Goal: Task Accomplishment & Management: Use online tool/utility

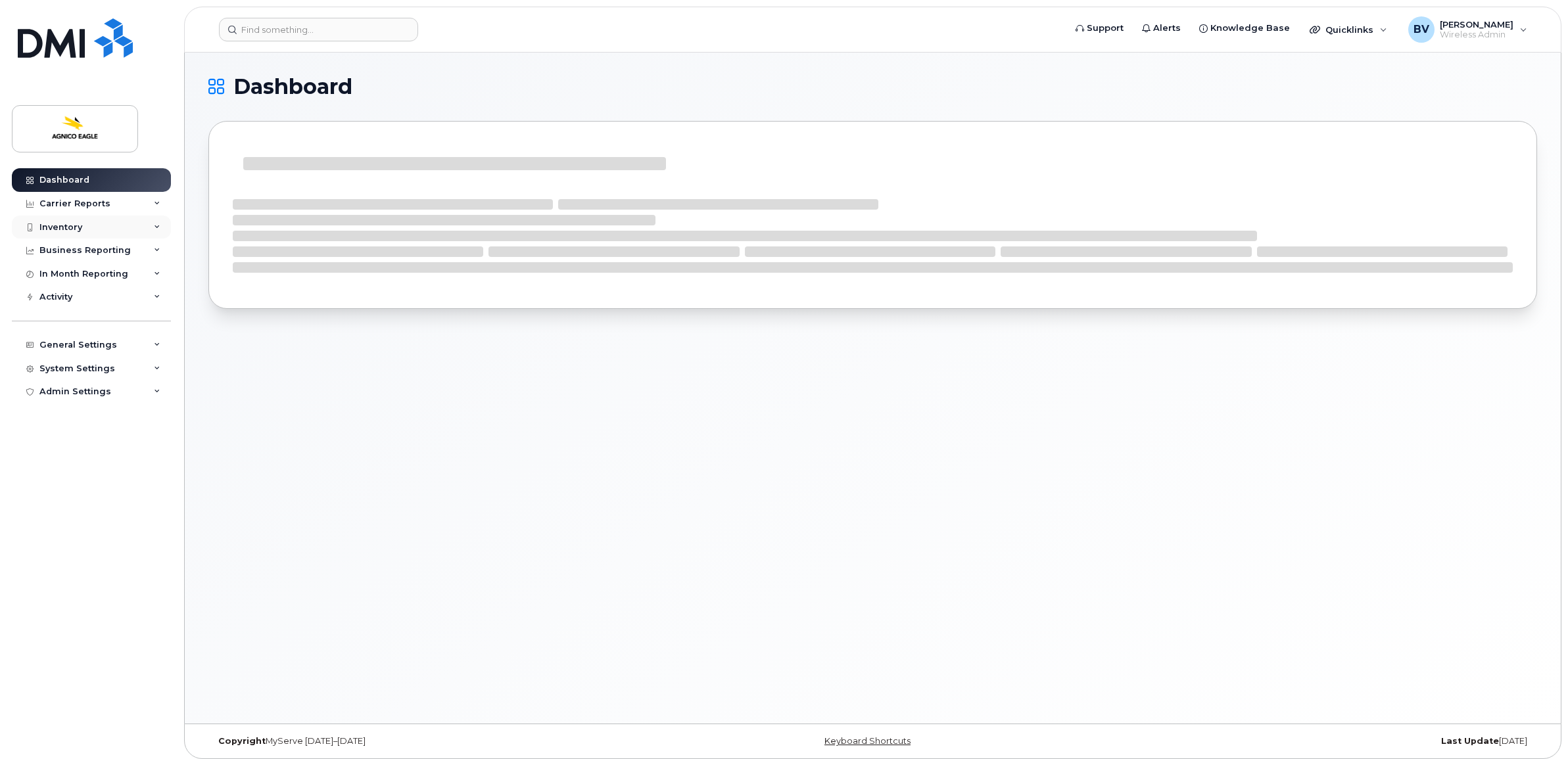
click at [79, 224] on div "Inventory" at bounding box center [61, 227] width 43 height 11
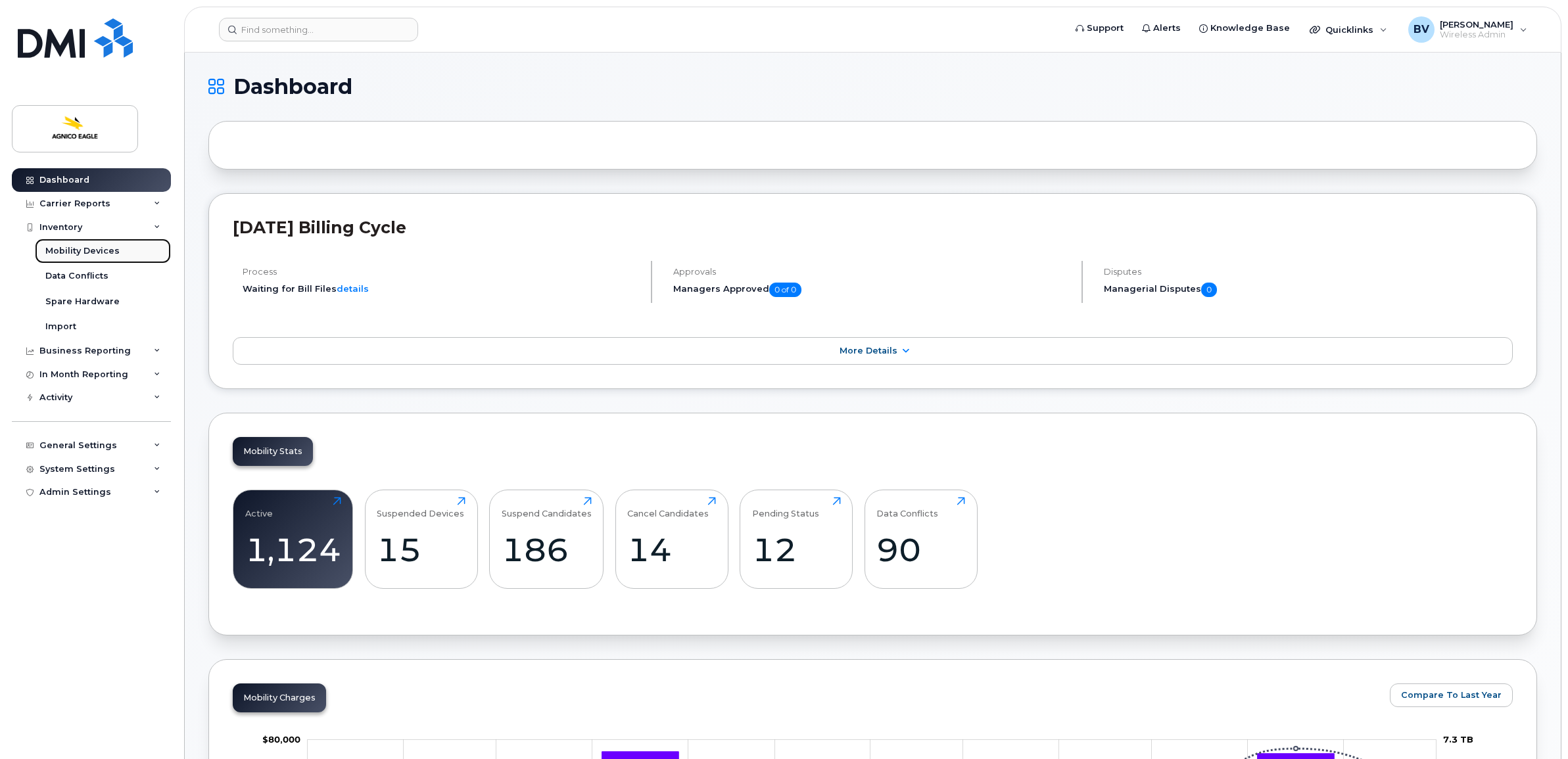
click at [86, 250] on div "Mobility Devices" at bounding box center [83, 251] width 74 height 12
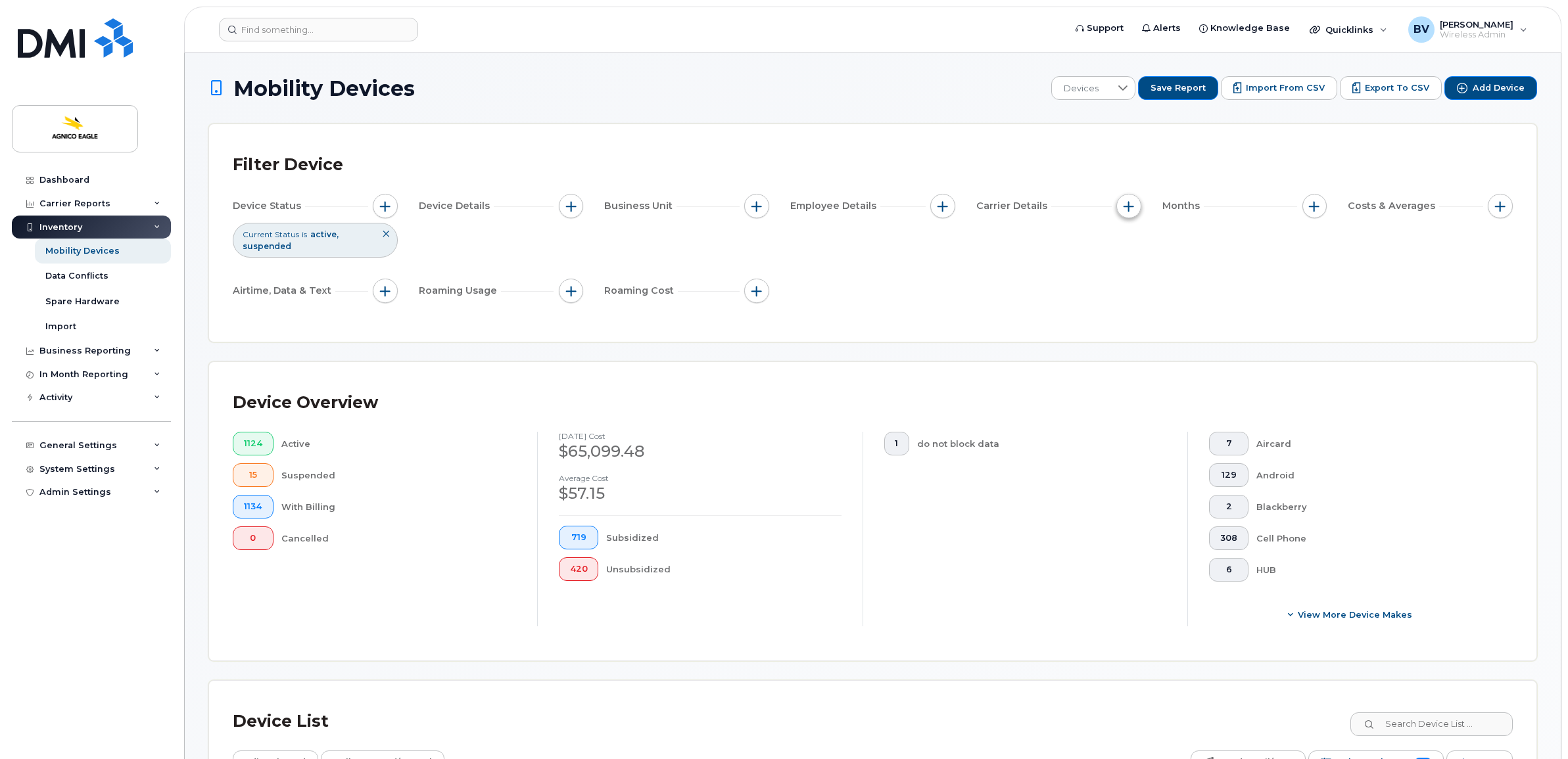
click at [1130, 202] on span "button" at bounding box center [1129, 206] width 11 height 11
click at [1134, 264] on input "Account Number" at bounding box center [1132, 266] width 11 height 11
checkbox input "true"
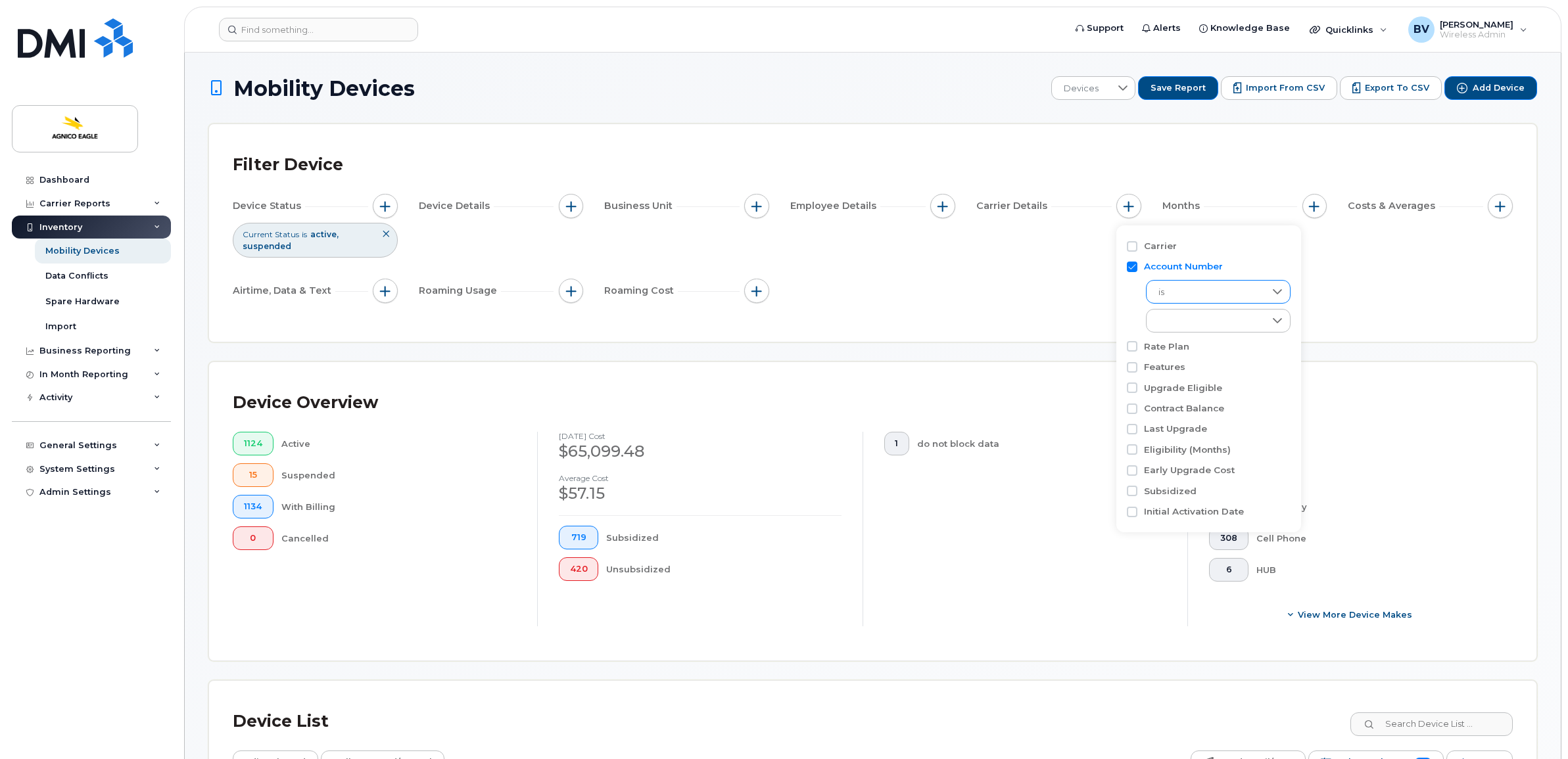
click at [1188, 293] on span "is" at bounding box center [1206, 292] width 118 height 24
click at [1180, 348] on span "is not" at bounding box center [1168, 351] width 24 height 12
click at [1225, 325] on div "empty" at bounding box center [1206, 320] width 118 height 22
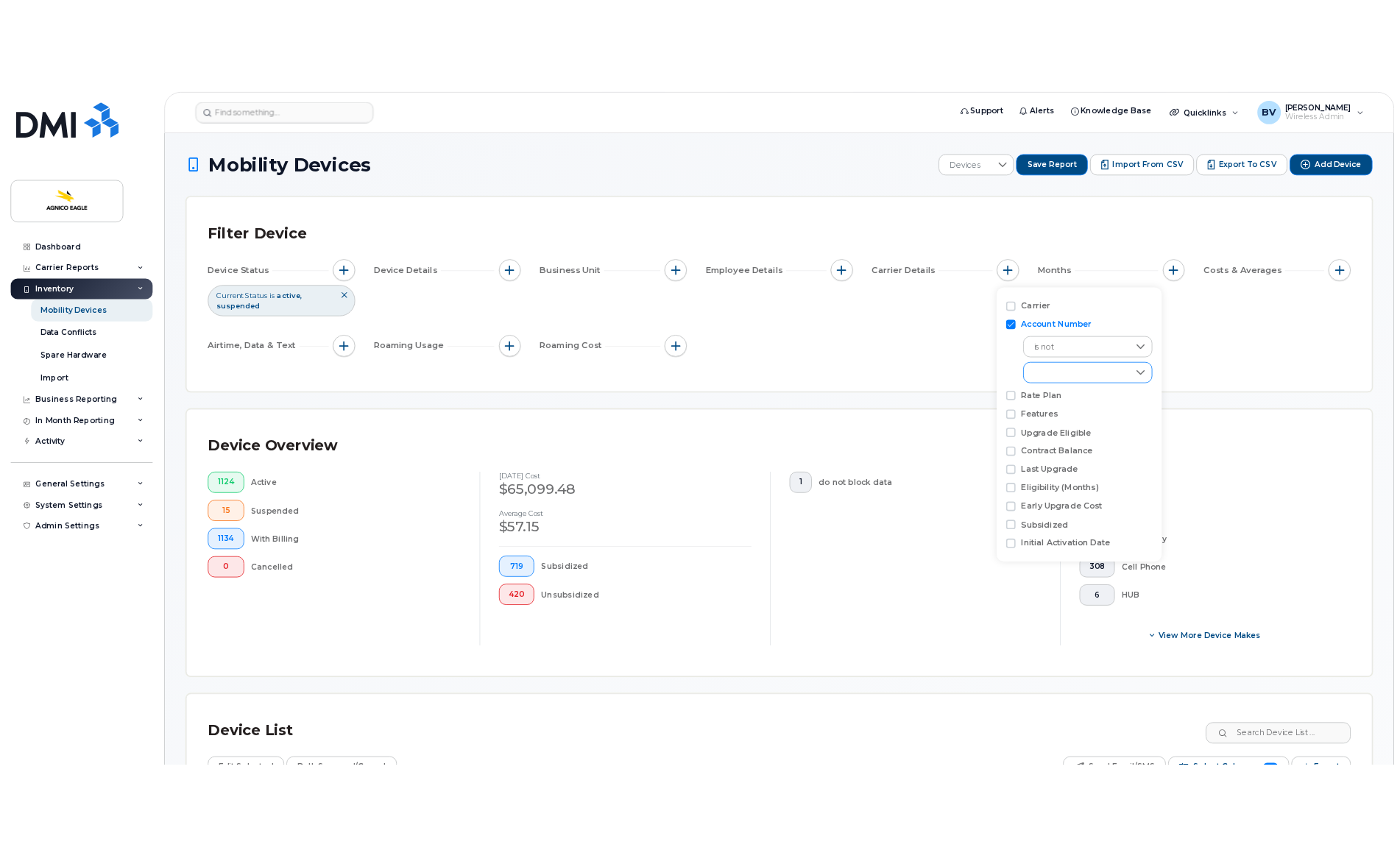
scroll to position [7, 64]
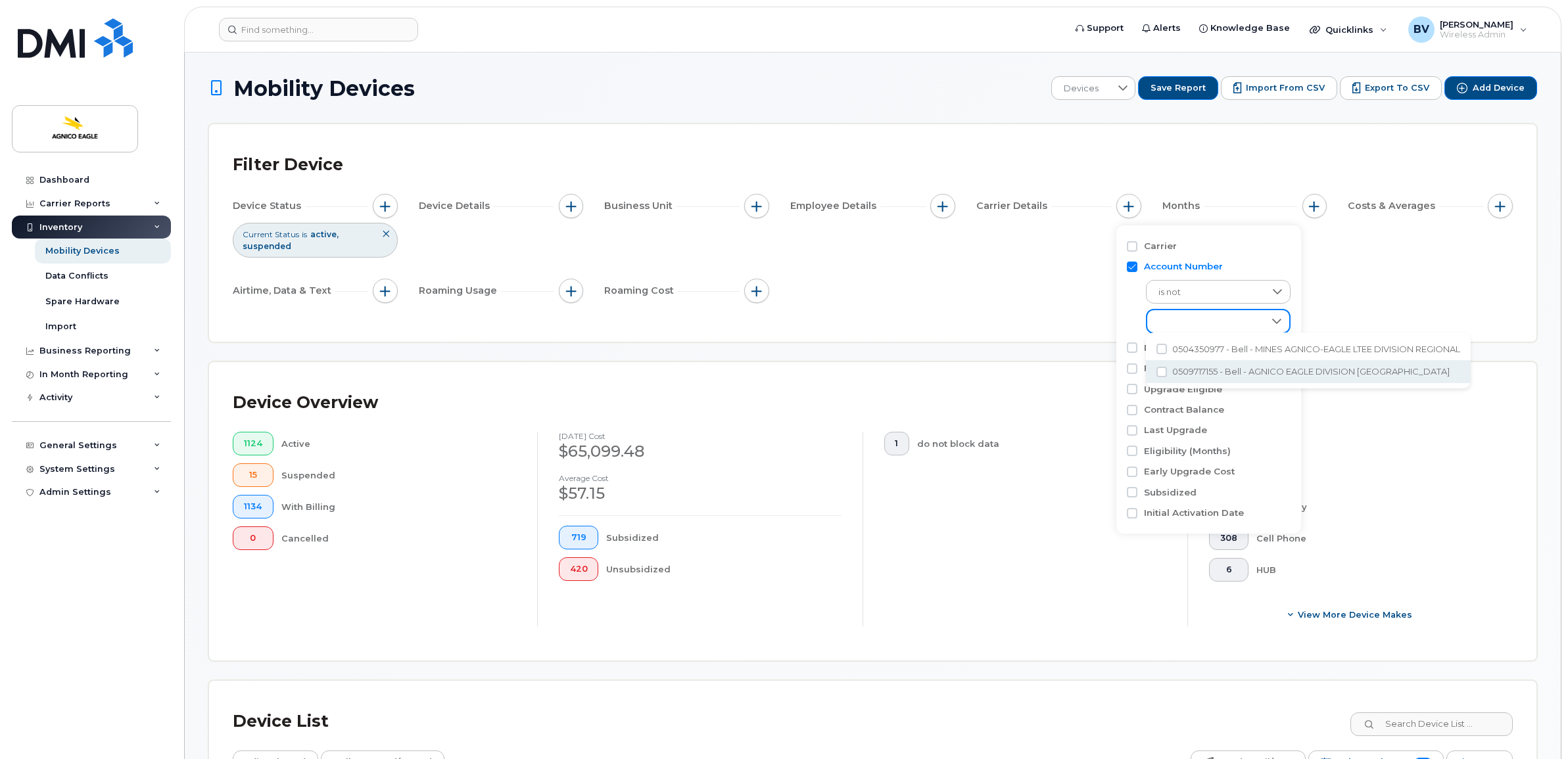
click at [1339, 371] on span "0509717155 - Bell - AGNICO EAGLE DIVISION [GEOGRAPHIC_DATA]" at bounding box center [1311, 371] width 277 height 12
checkbox input "true"
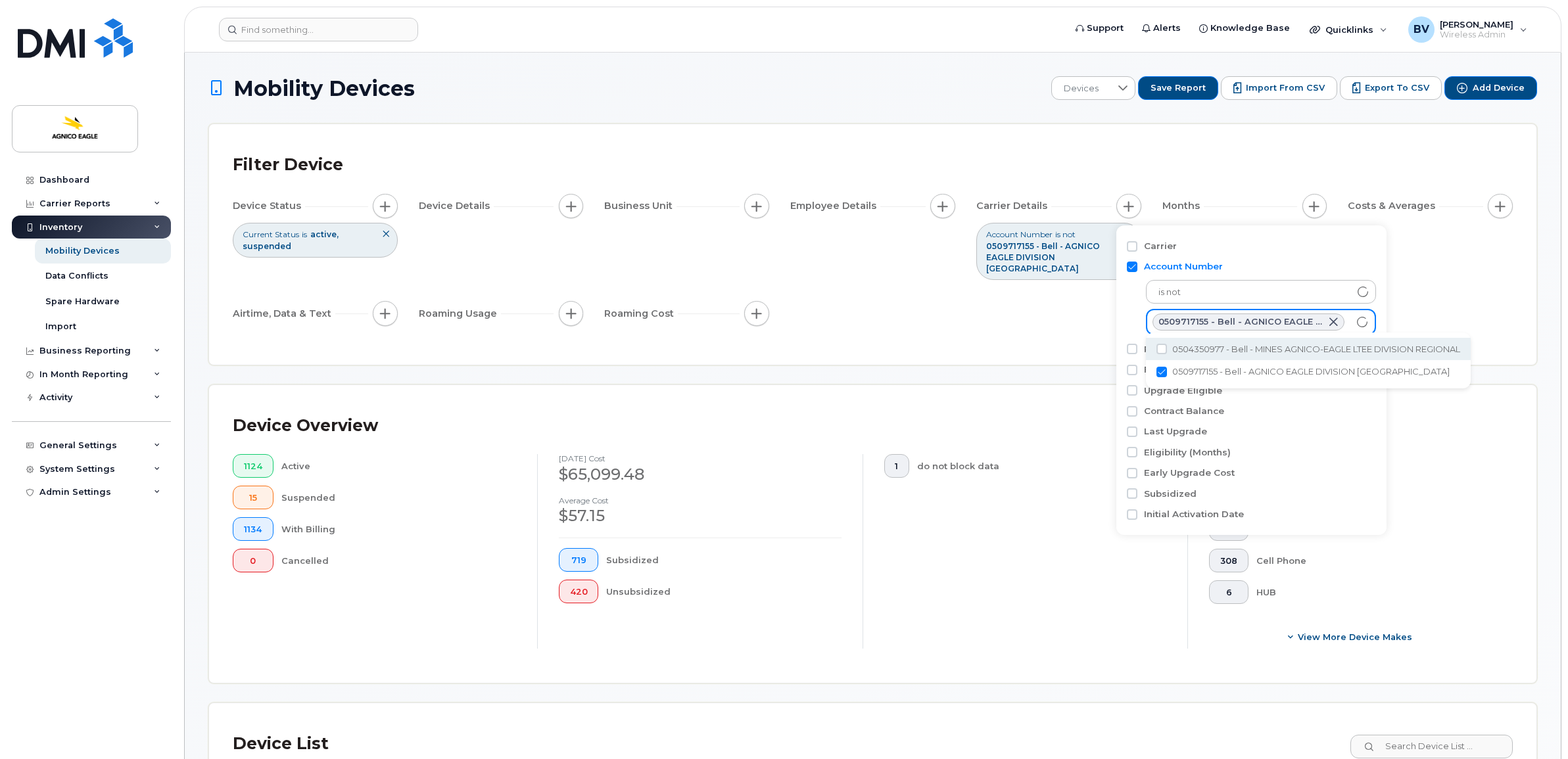
click at [948, 314] on div "Device Status Current Status is active suspended Device Details Business Unit E…" at bounding box center [872, 262] width 1280 height 137
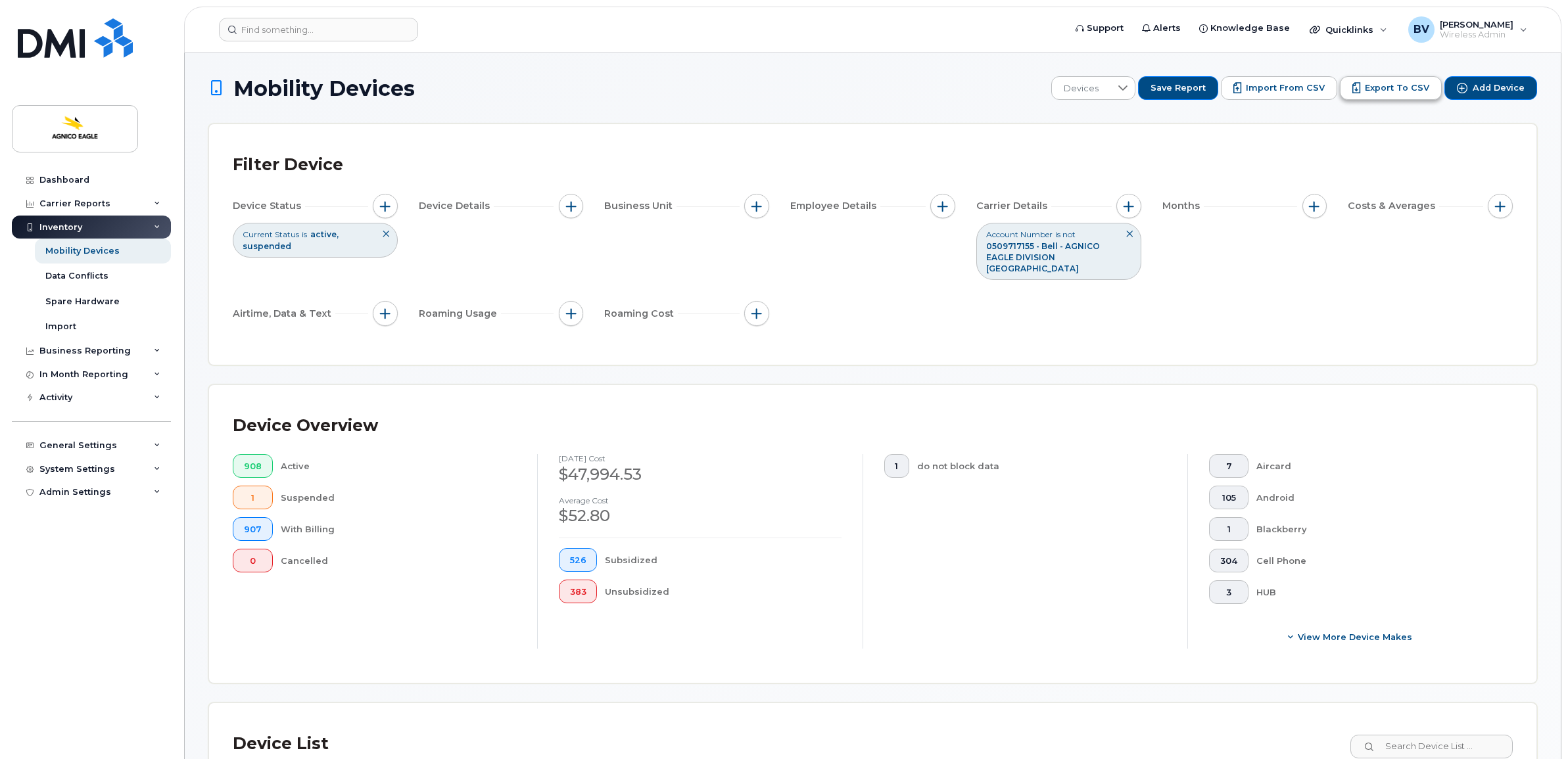
click at [1386, 90] on span "Export to CSV" at bounding box center [1397, 88] width 64 height 12
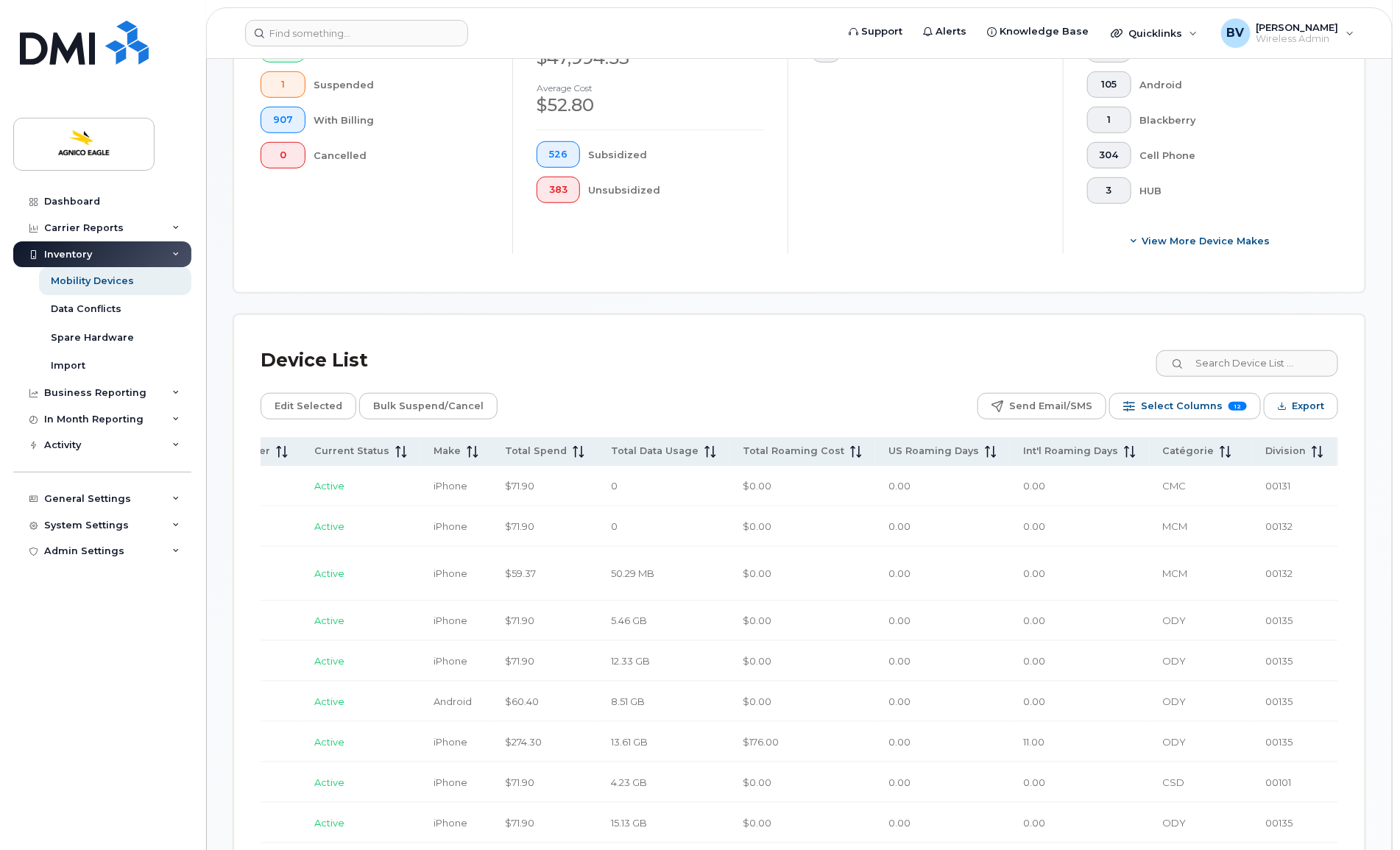
scroll to position [0, 324]
click at [869, 601] on td "0.00" at bounding box center [936, 574] width 135 height 54
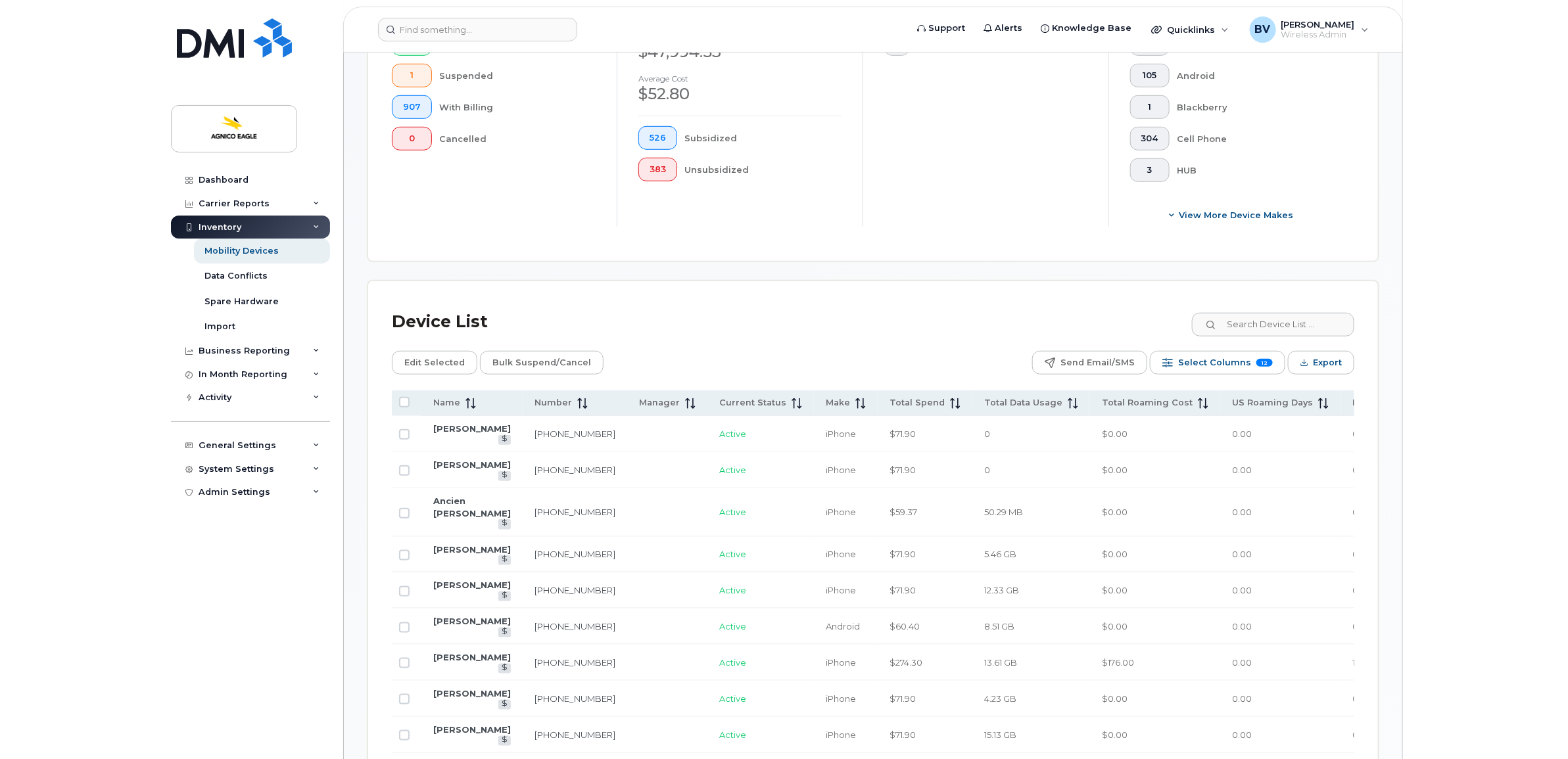
scroll to position [0, 0]
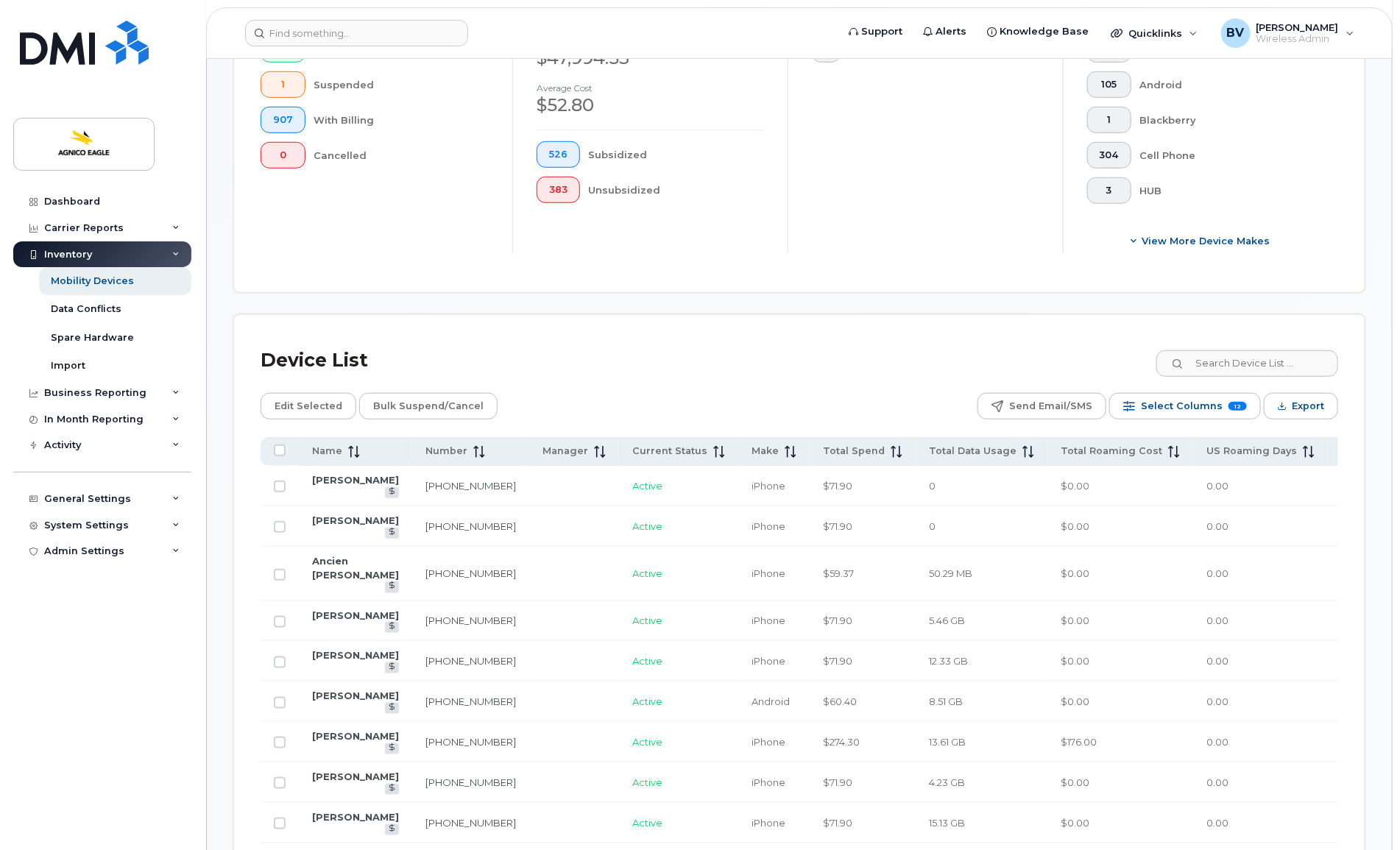
click at [822, 401] on div "Edit Selected Bulk Suspend/Cancel Send Email/SMS Select Columns 12 Filter Refre…" at bounding box center [799, 406] width 1077 height 27
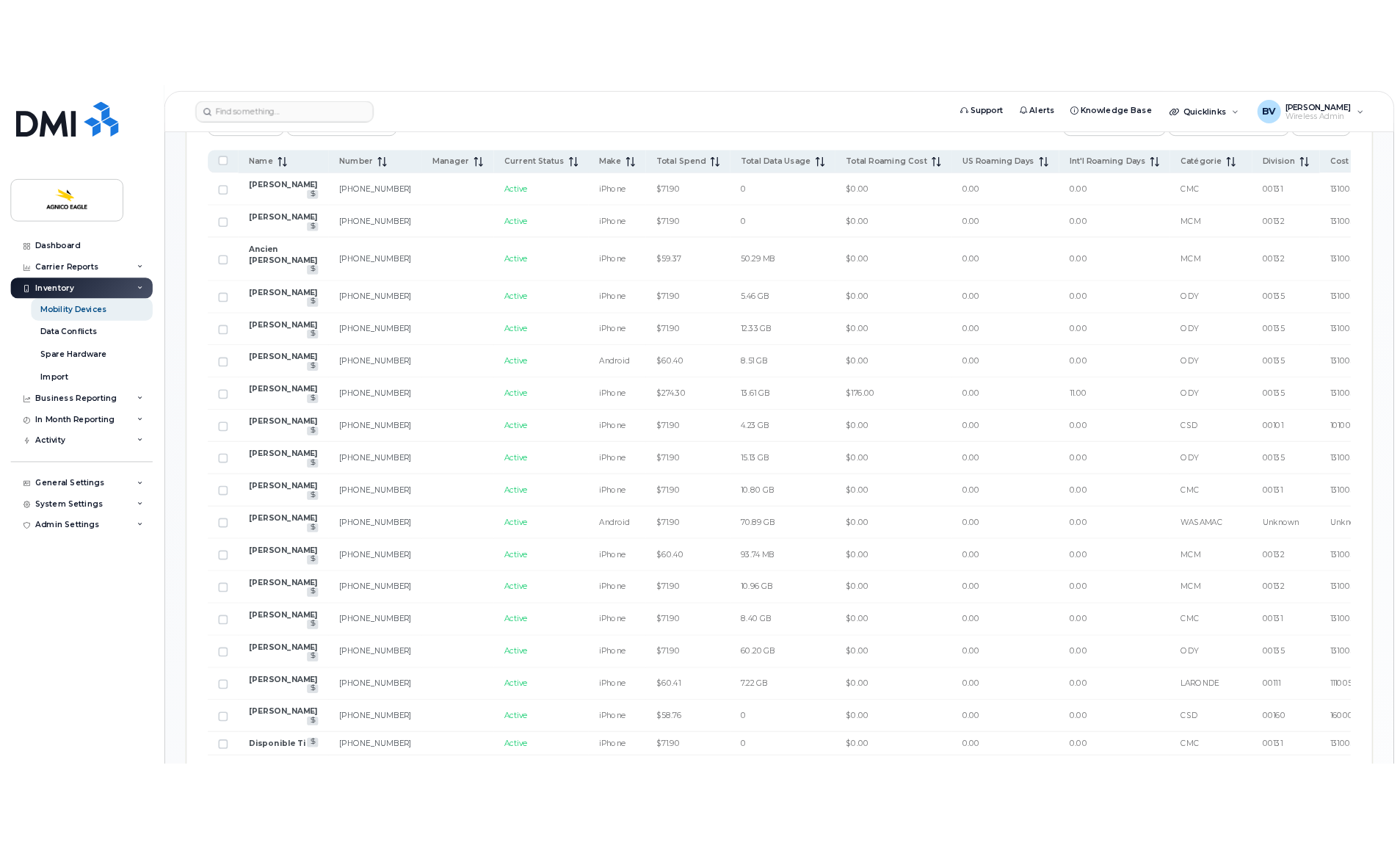
scroll to position [642, 0]
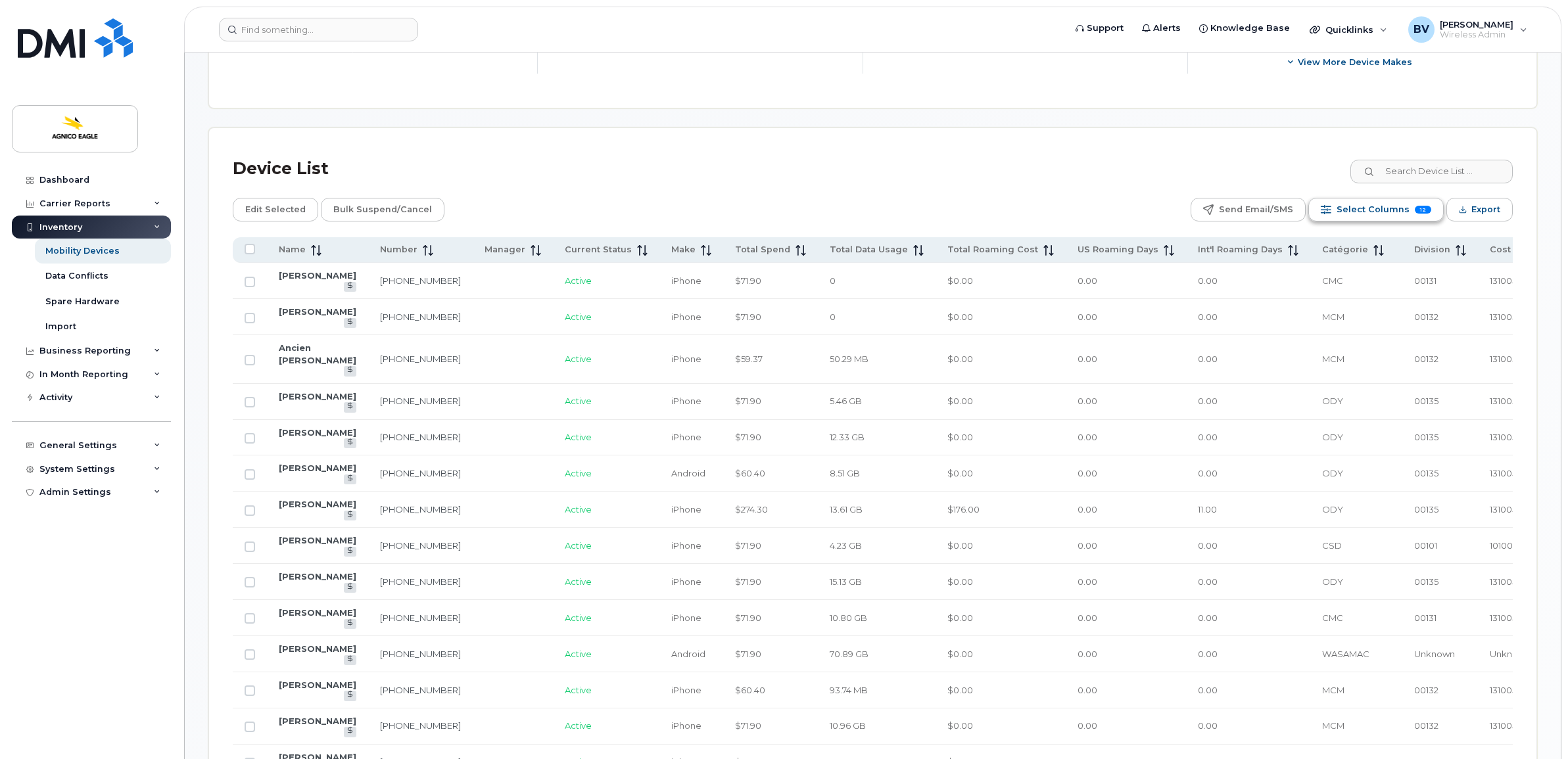
click at [1388, 200] on span "Select Columns" at bounding box center [1373, 210] width 73 height 20
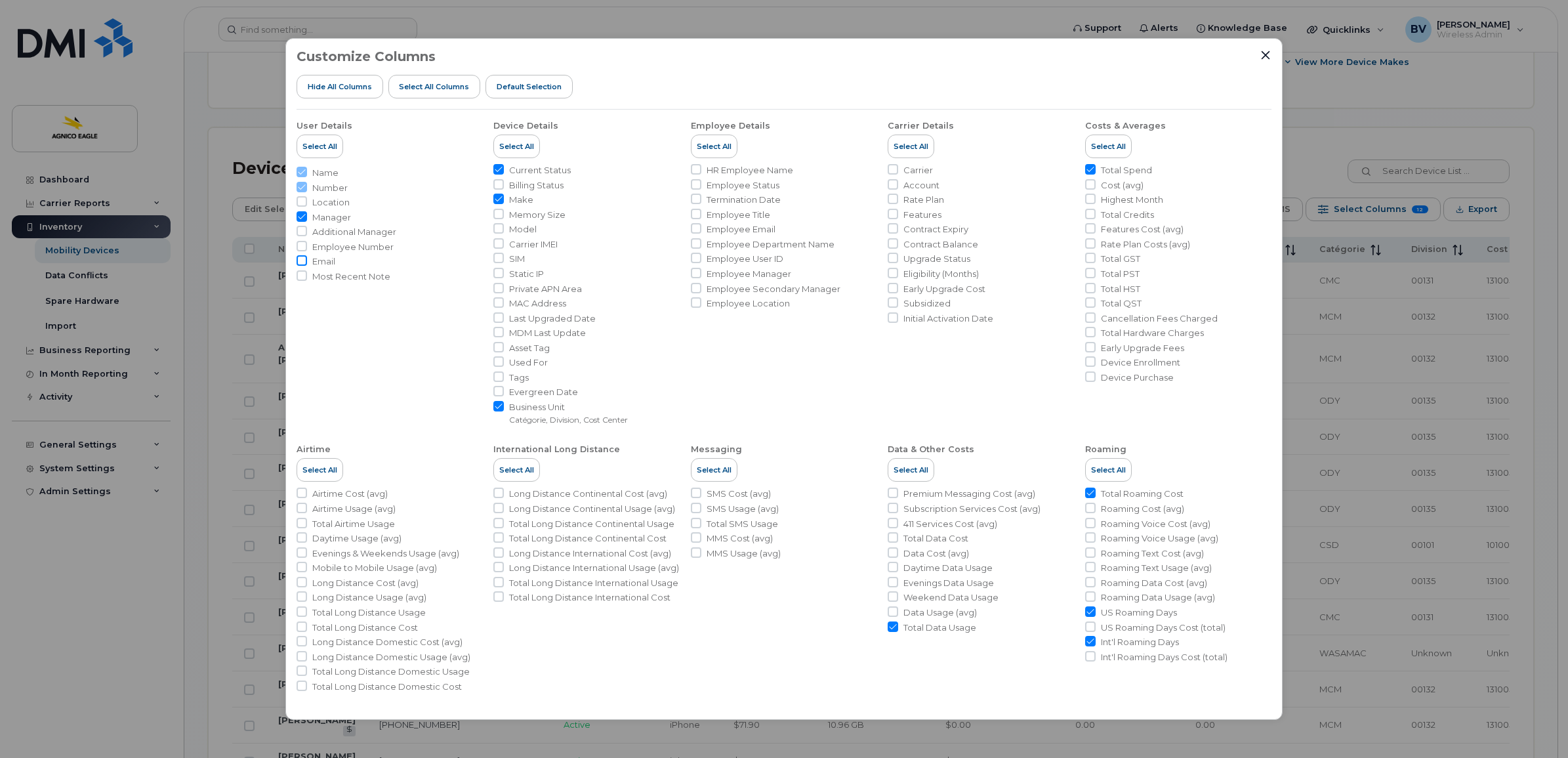
click at [302, 260] on input "Email" at bounding box center [301, 260] width 11 height 11
checkbox input "true"
click at [890, 198] on input "Rate Plan" at bounding box center [893, 199] width 11 height 11
checkbox input "true"
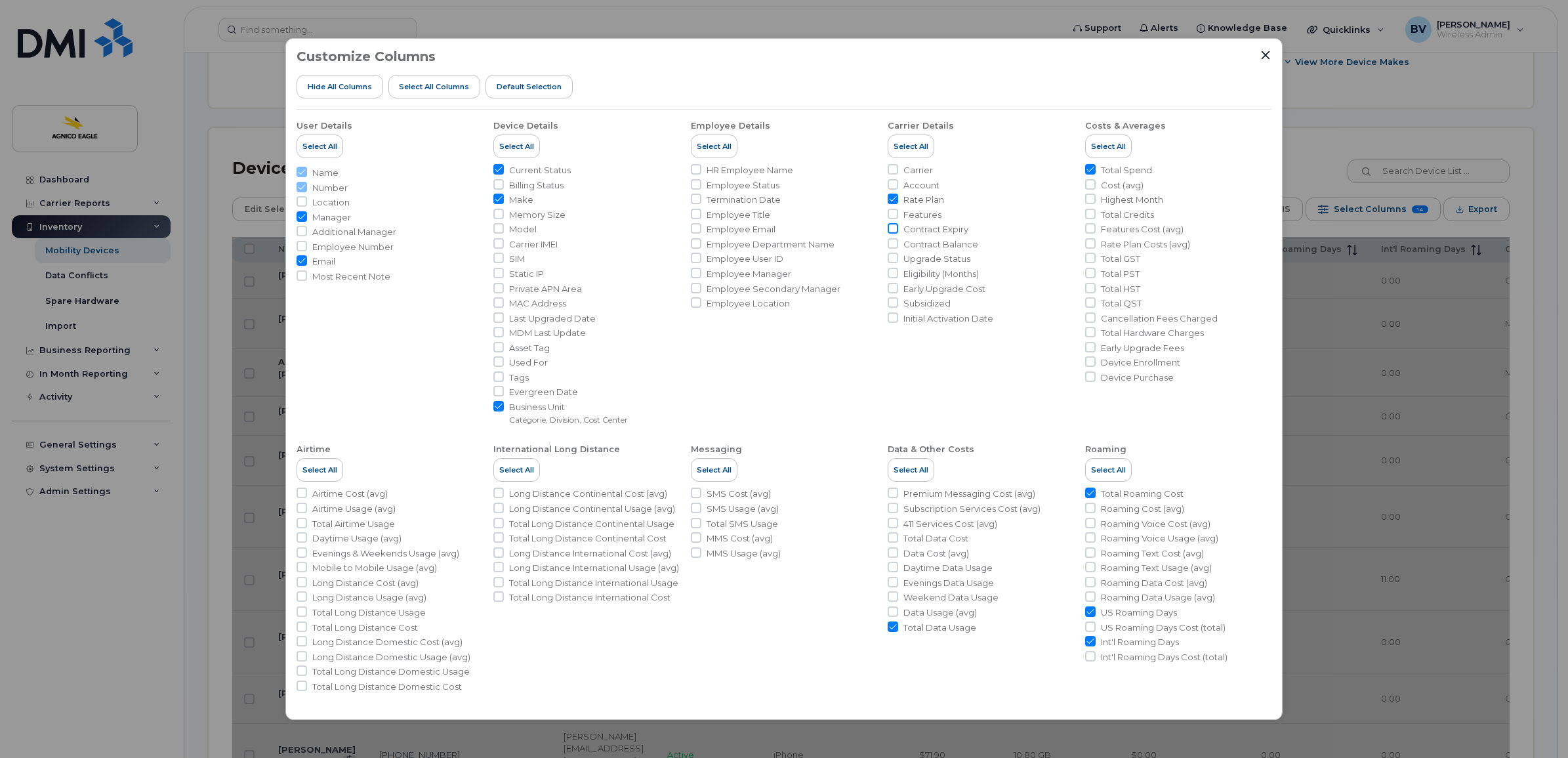
click at [893, 228] on input "Contract Expiry" at bounding box center [893, 228] width 11 height 11
checkbox input "true"
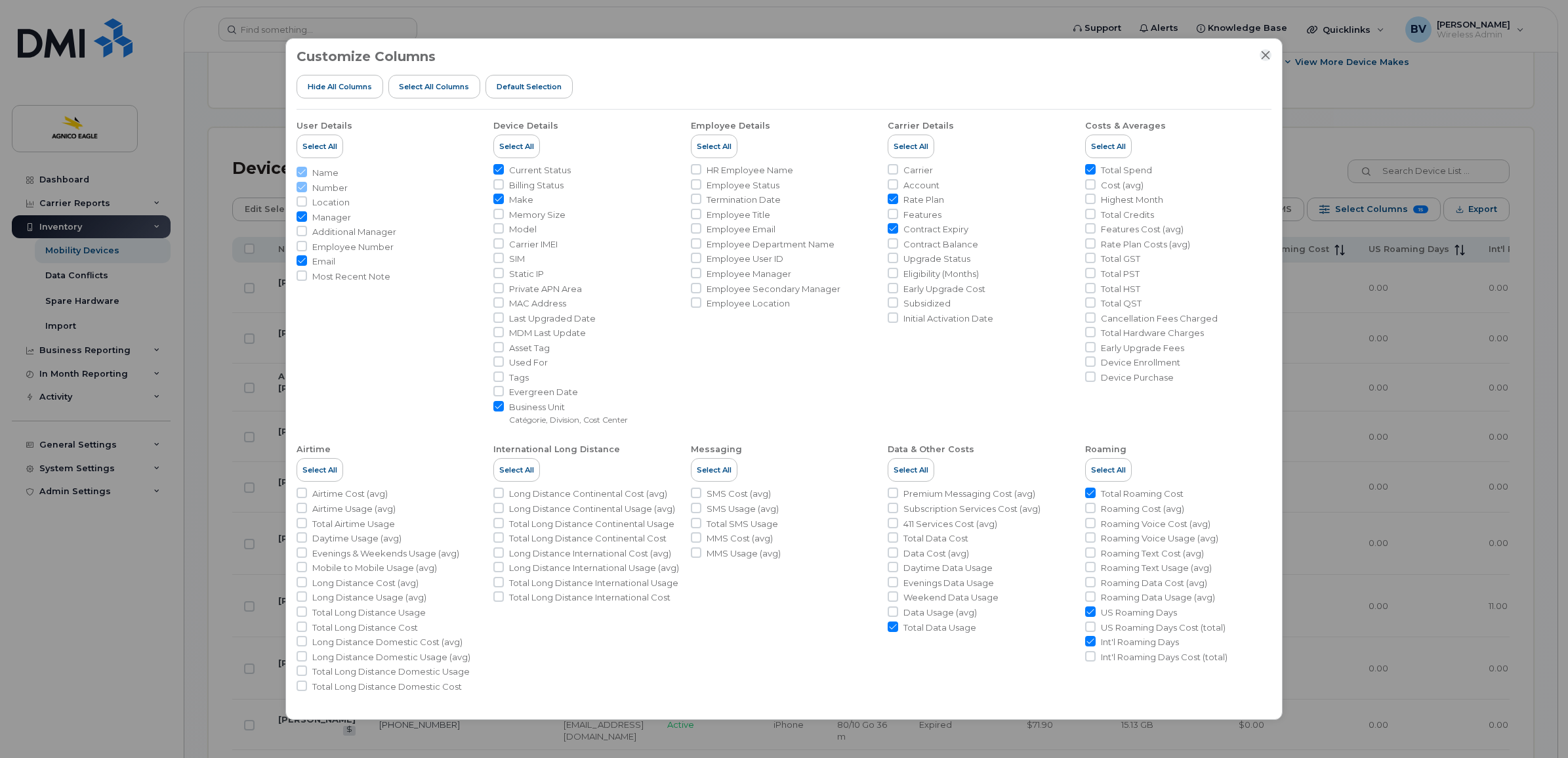
click at [1264, 54] on icon "Close" at bounding box center [1266, 55] width 11 height 11
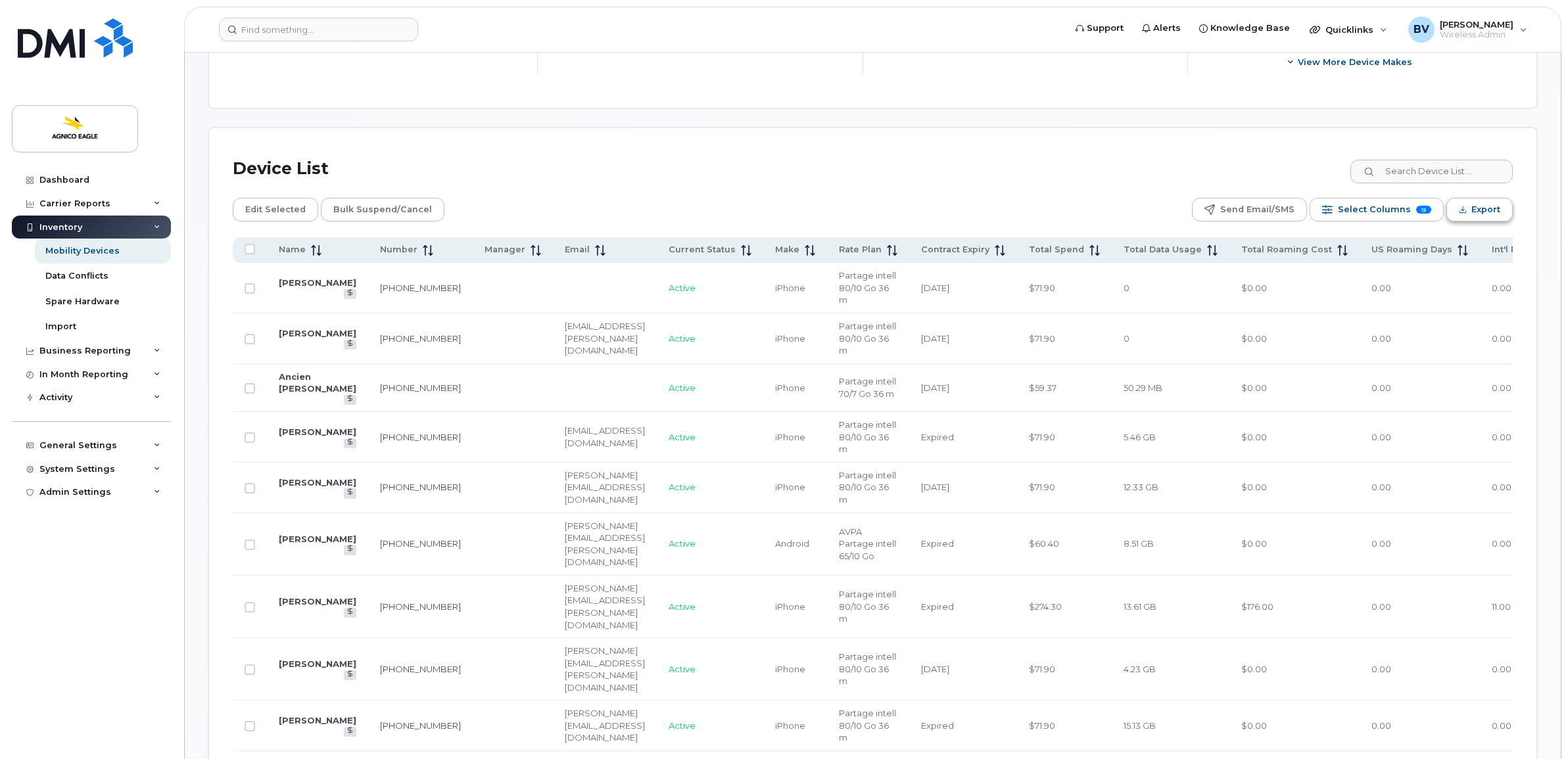
click at [1486, 200] on span "Export" at bounding box center [1485, 210] width 29 height 20
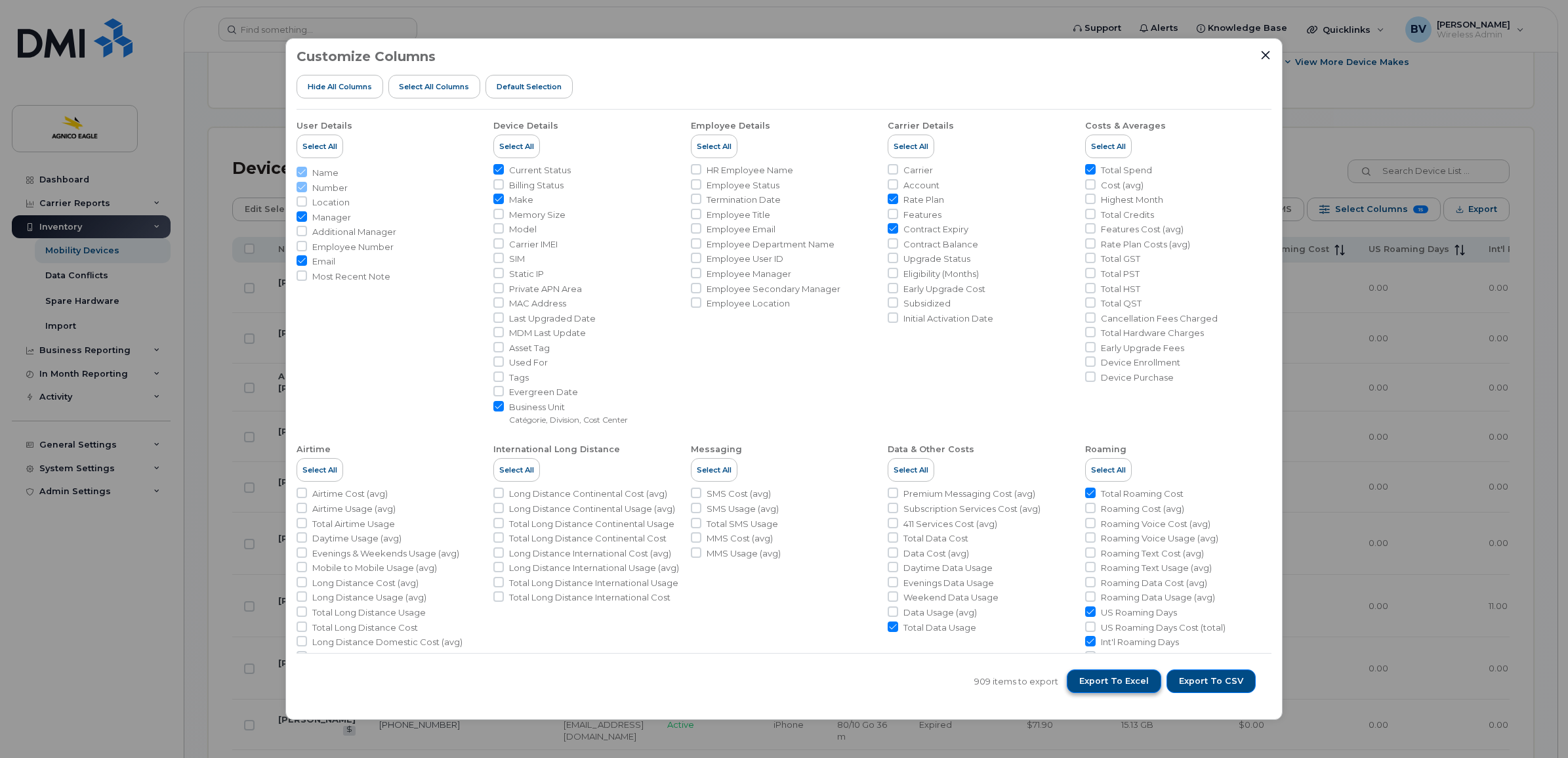
click at [1136, 683] on span "Export to Excel" at bounding box center [1114, 681] width 69 height 12
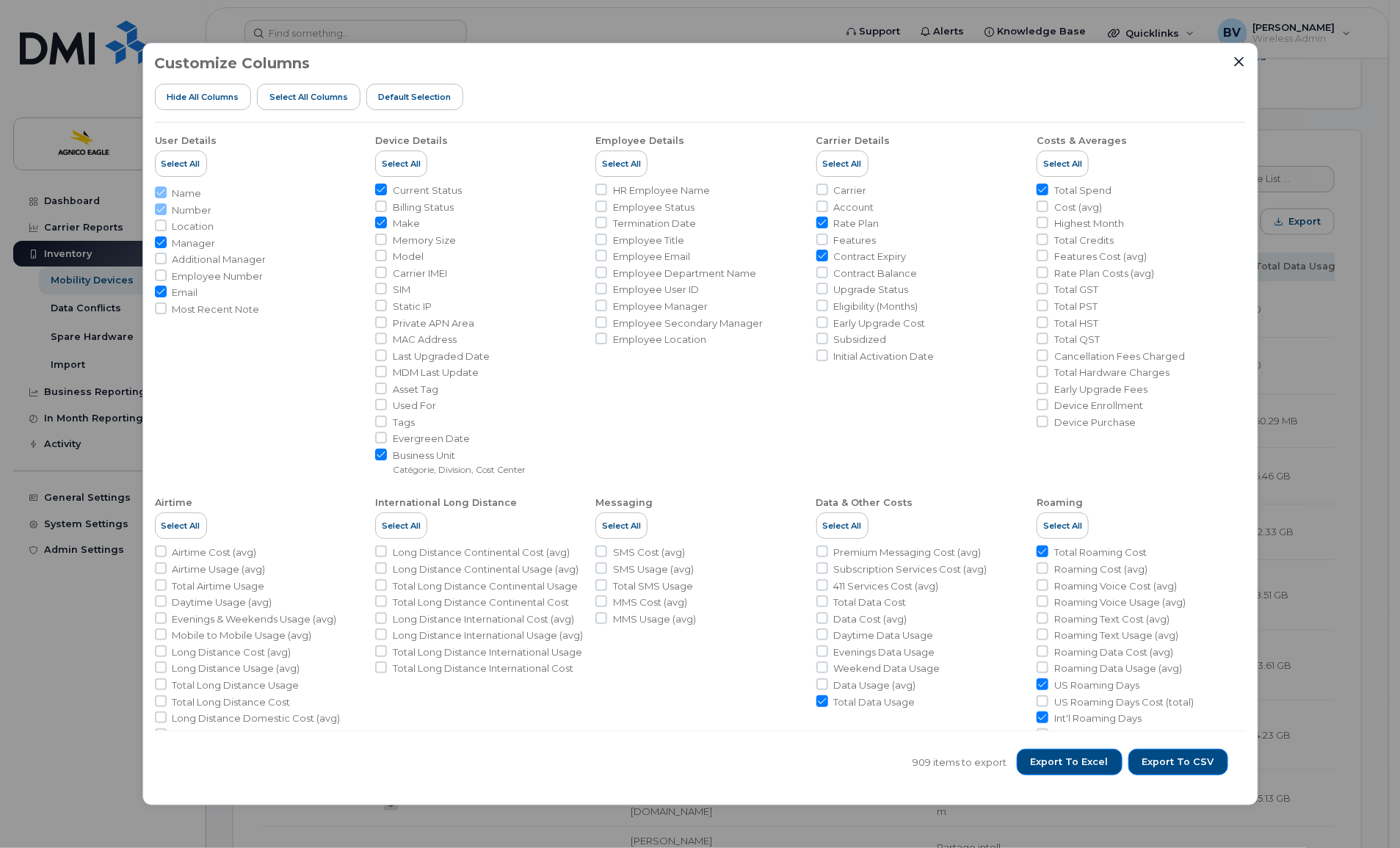
click at [407, 254] on span "Model" at bounding box center [407, 256] width 30 height 14
click at [387, 254] on input "Model" at bounding box center [381, 255] width 12 height 12
checkbox input "true"
click at [1233, 63] on div at bounding box center [1240, 62] width 13 height 13
click at [1239, 61] on icon "Close" at bounding box center [1239, 61] width 9 height 9
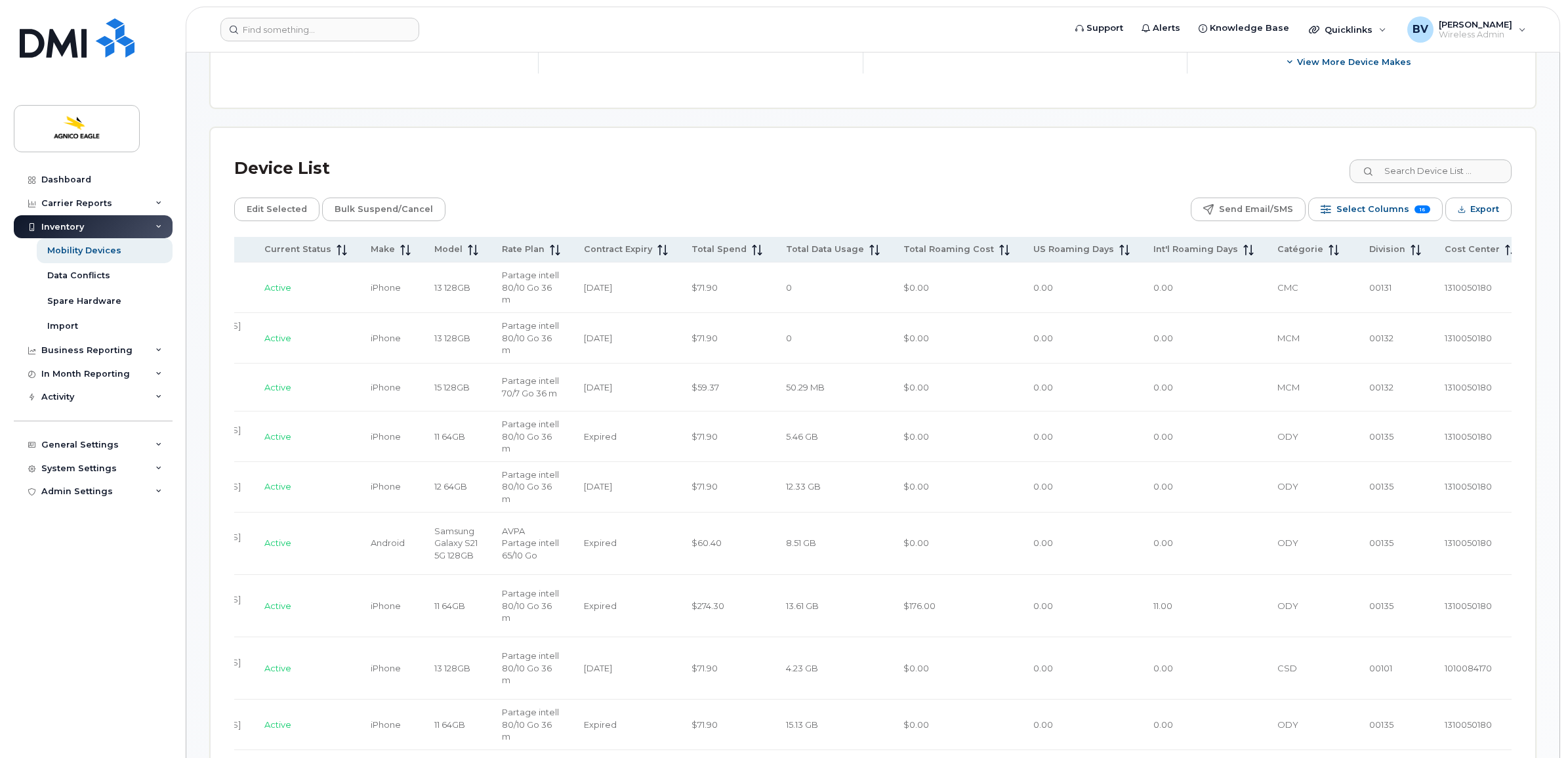
scroll to position [0, 411]
click at [1474, 202] on span "Export" at bounding box center [1482, 209] width 29 height 20
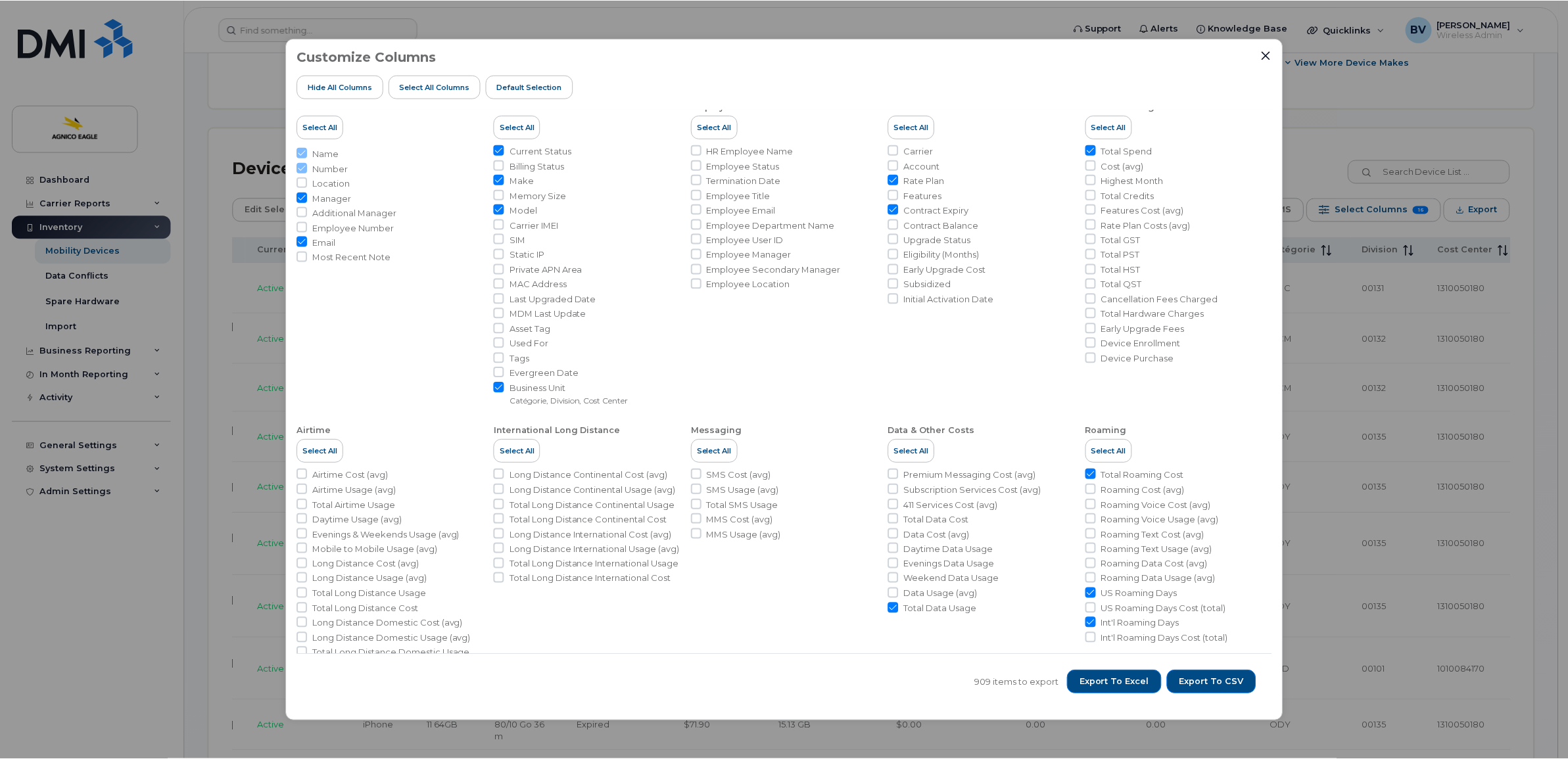
scroll to position [0, 0]
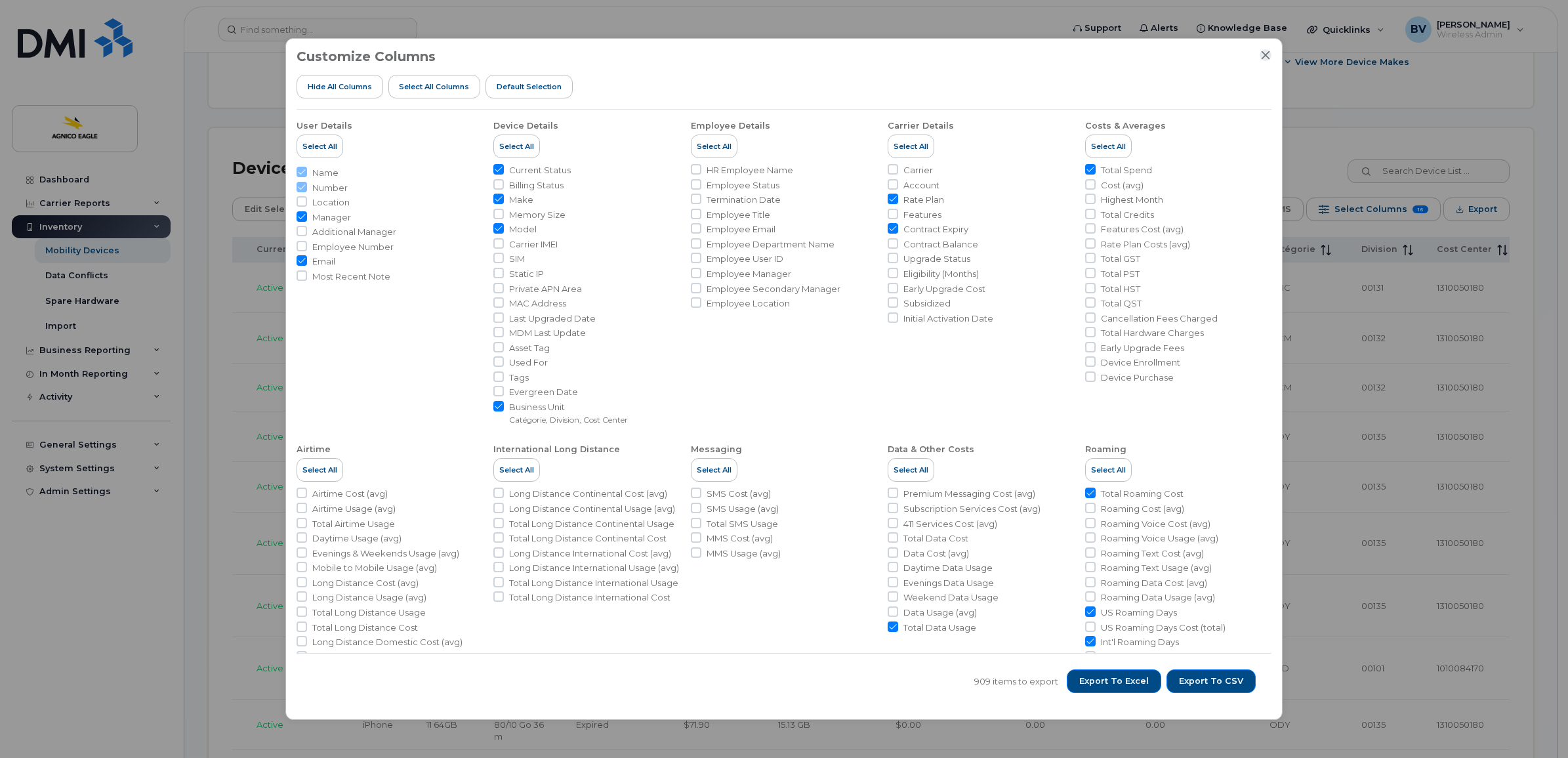
click at [1264, 54] on icon "Close" at bounding box center [1266, 54] width 8 height 8
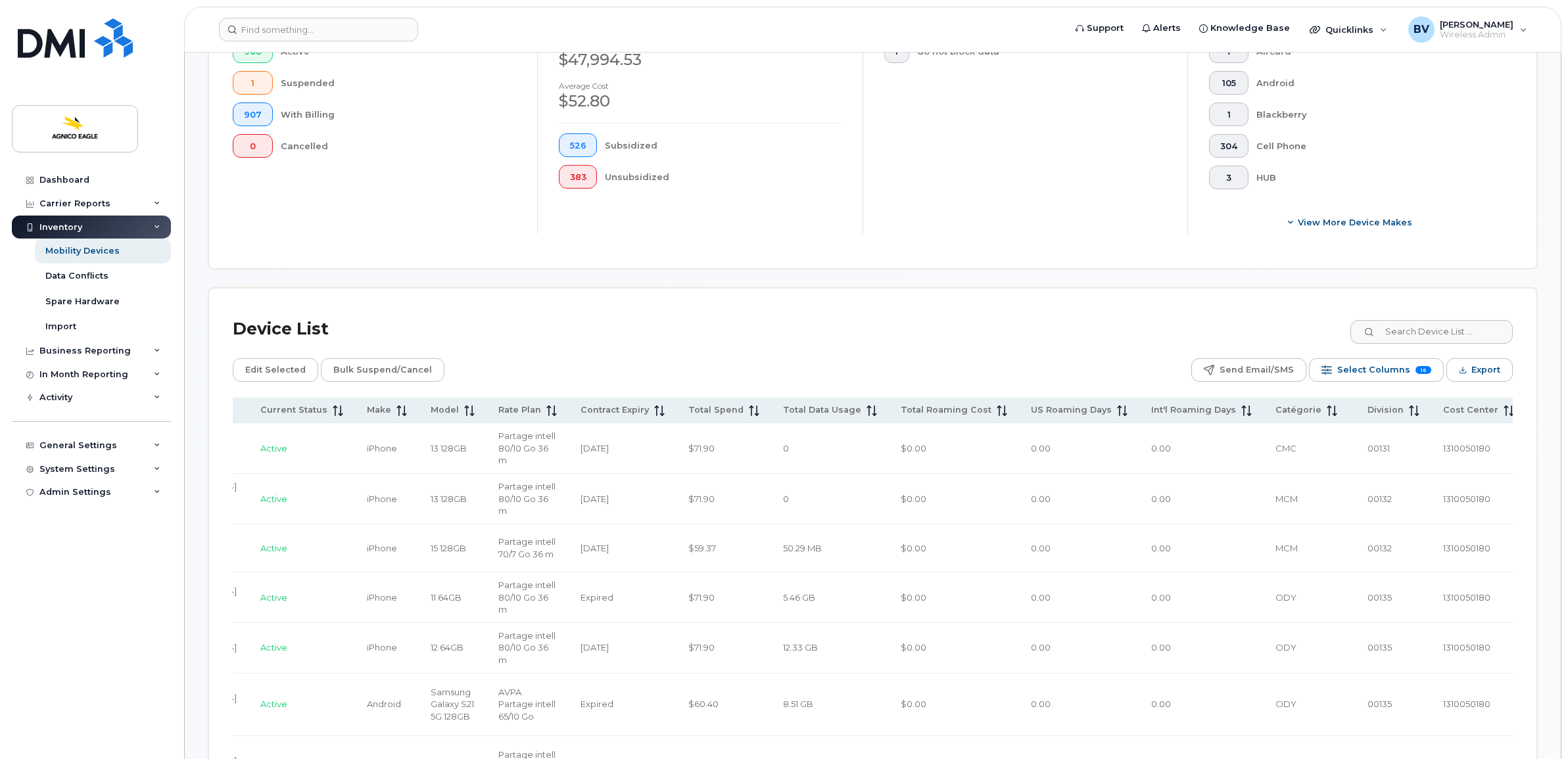
scroll to position [493, 0]
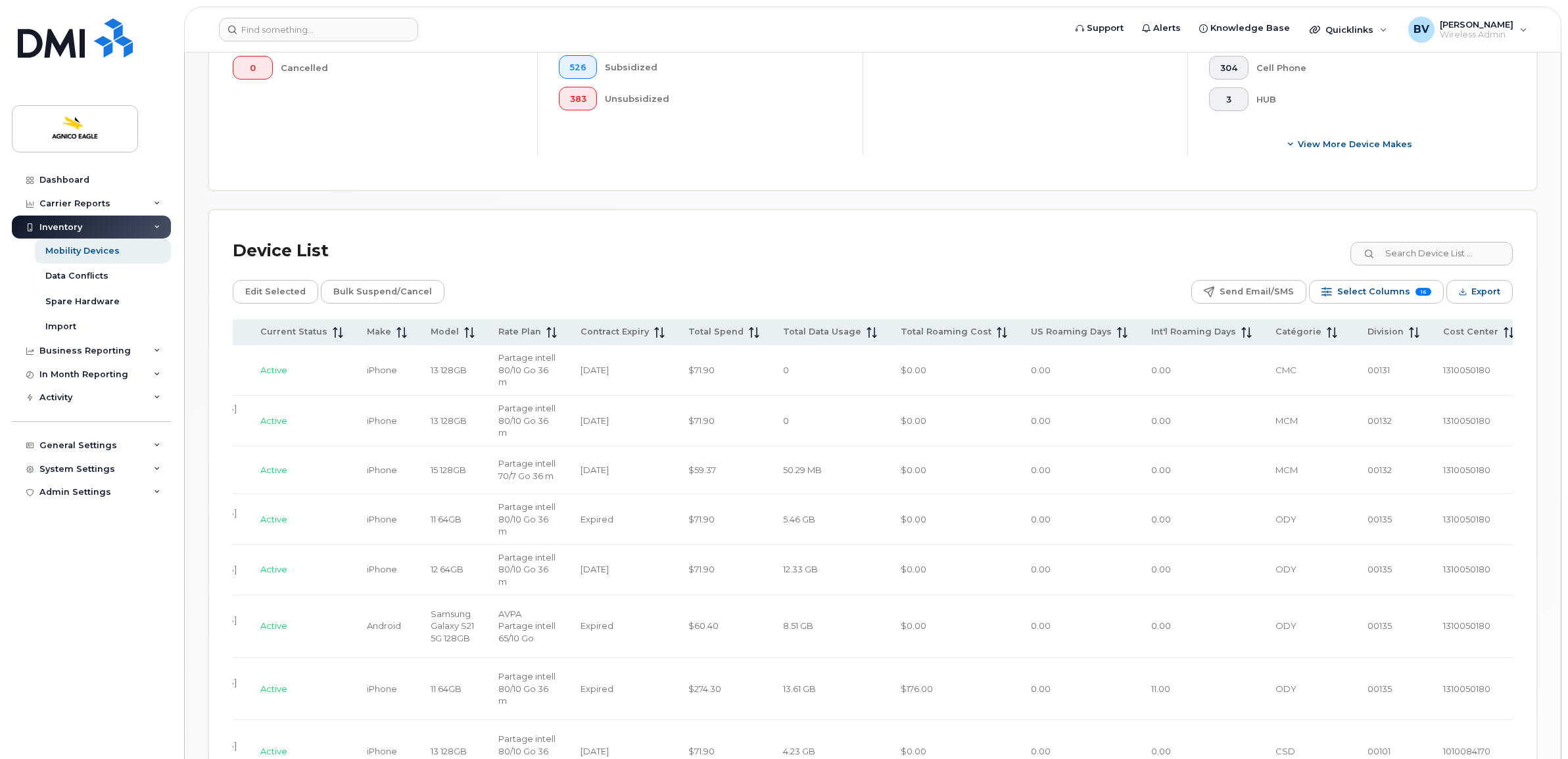
click at [386, 396] on td "iPhone" at bounding box center [386, 421] width 64 height 50
click at [517, 408] on span "Partage intell 80/10 Go 36 m" at bounding box center [527, 420] width 57 height 35
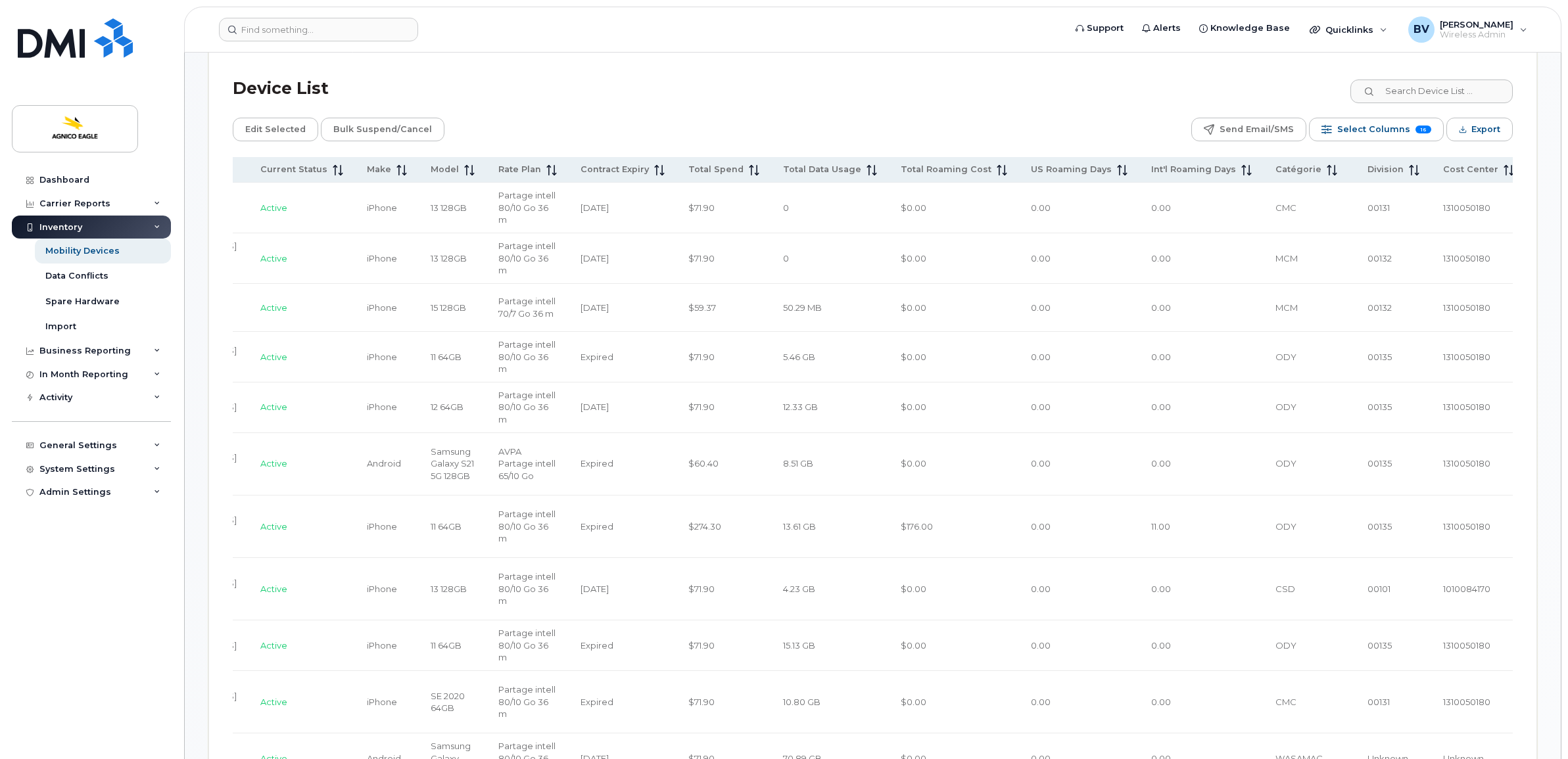
scroll to position [658, 0]
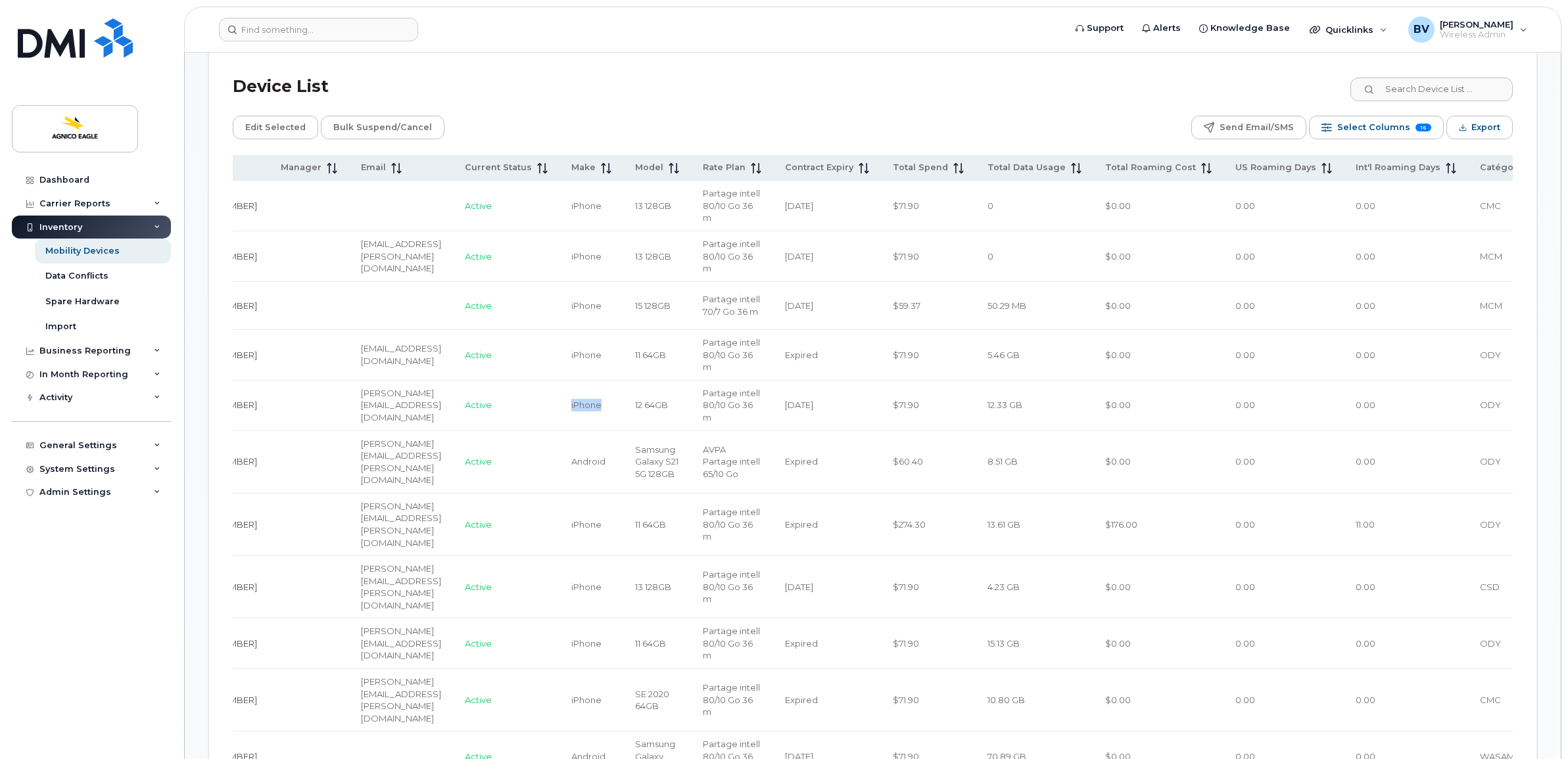
drag, startPoint x: 526, startPoint y: 386, endPoint x: 592, endPoint y: 393, distance: 66.4
click at [592, 393] on tr "[PERSON_NAME] [PHONE_NUMBER] [PERSON_NAME][EMAIL_ADDRESS][DOMAIN_NAME] Active i…" at bounding box center [880, 405] width 1702 height 50
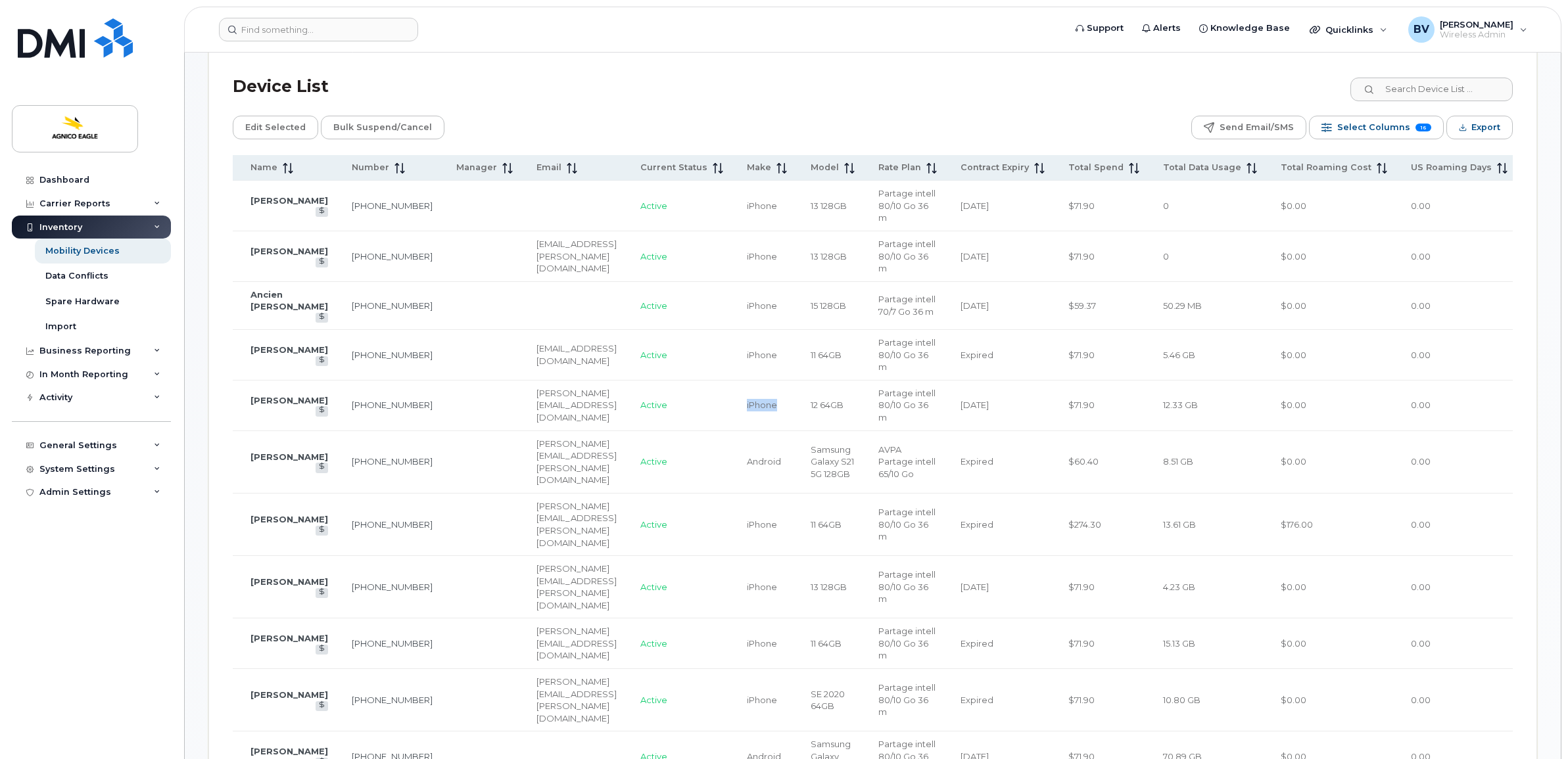
scroll to position [0, 0]
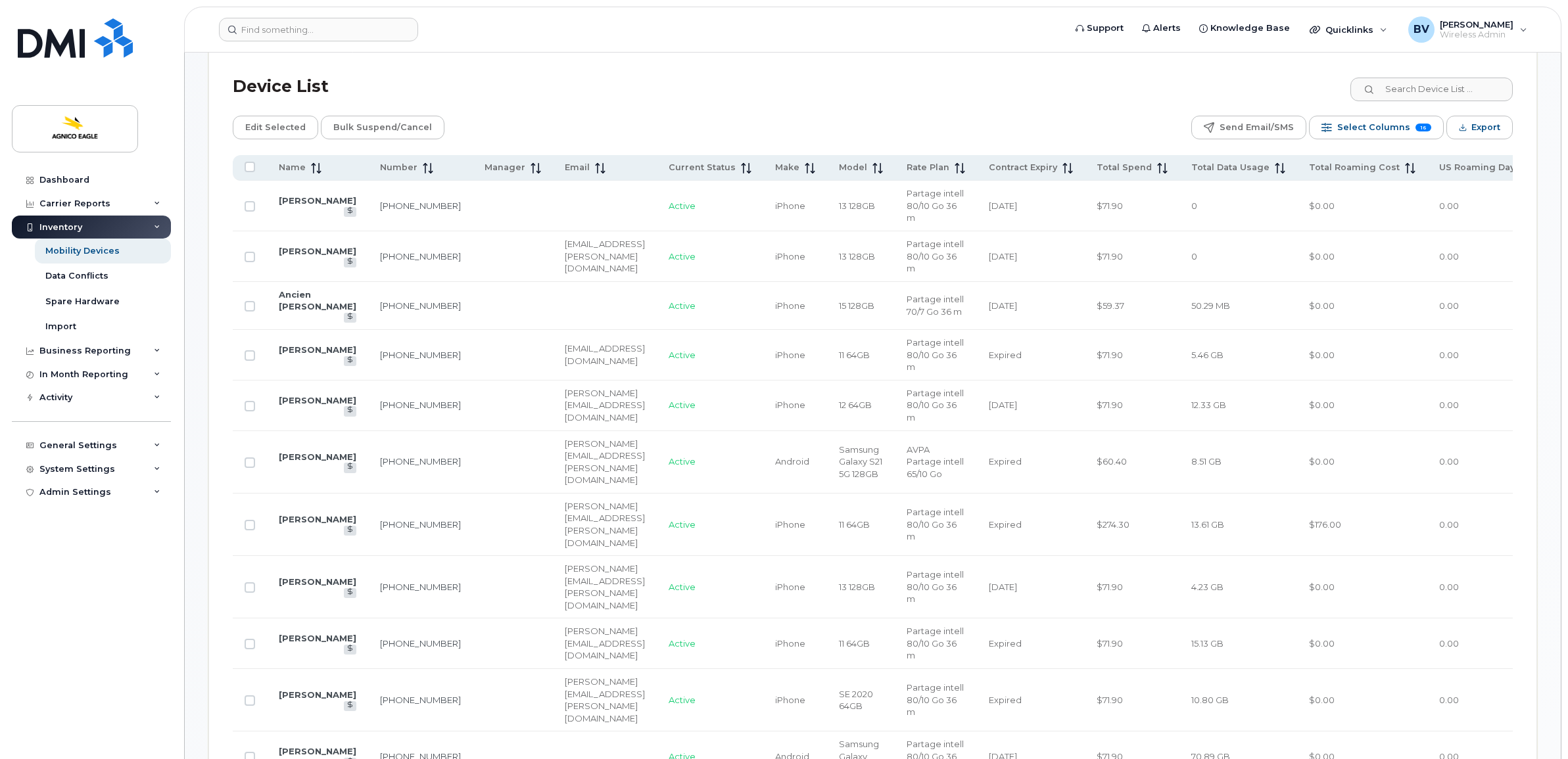
click at [576, 394] on span "[PERSON_NAME][EMAIL_ADDRESS][DOMAIN_NAME]" at bounding box center [604, 405] width 80 height 35
